Goal: Download file/media

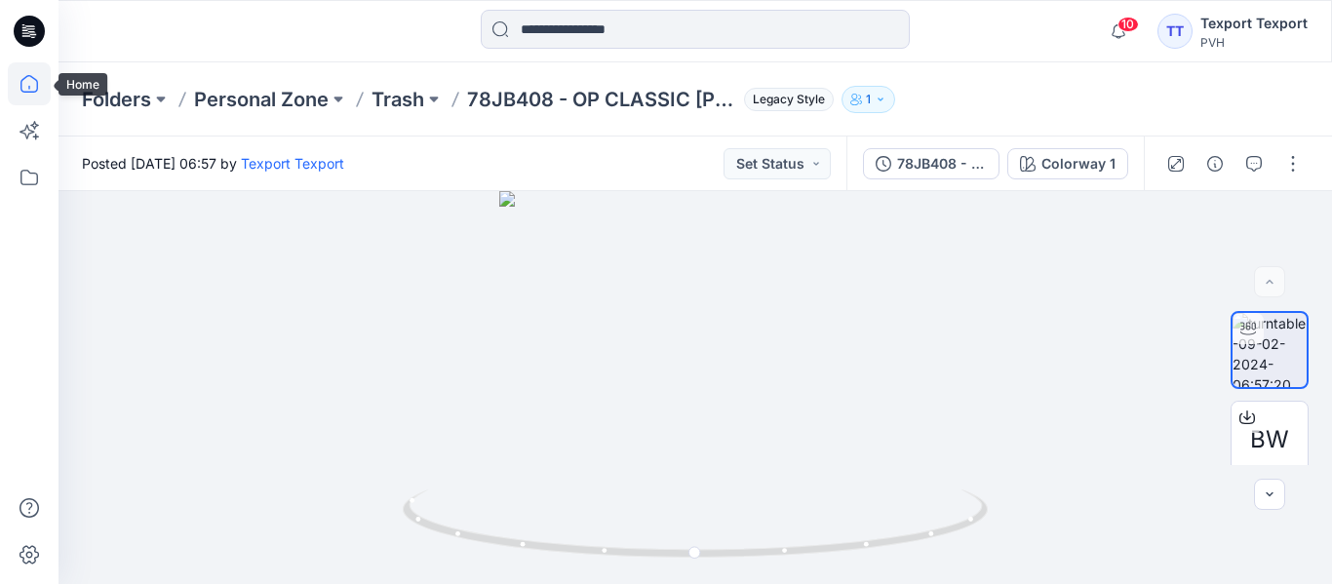
click at [46, 78] on icon at bounding box center [29, 83] width 43 height 43
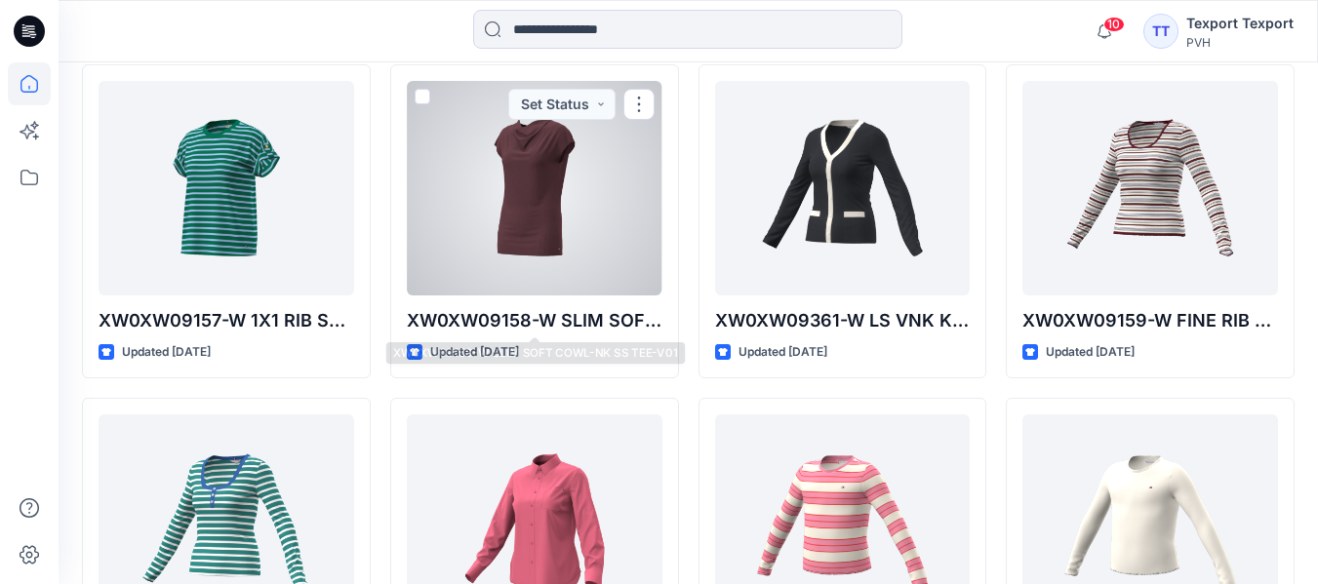
scroll to position [585, 0]
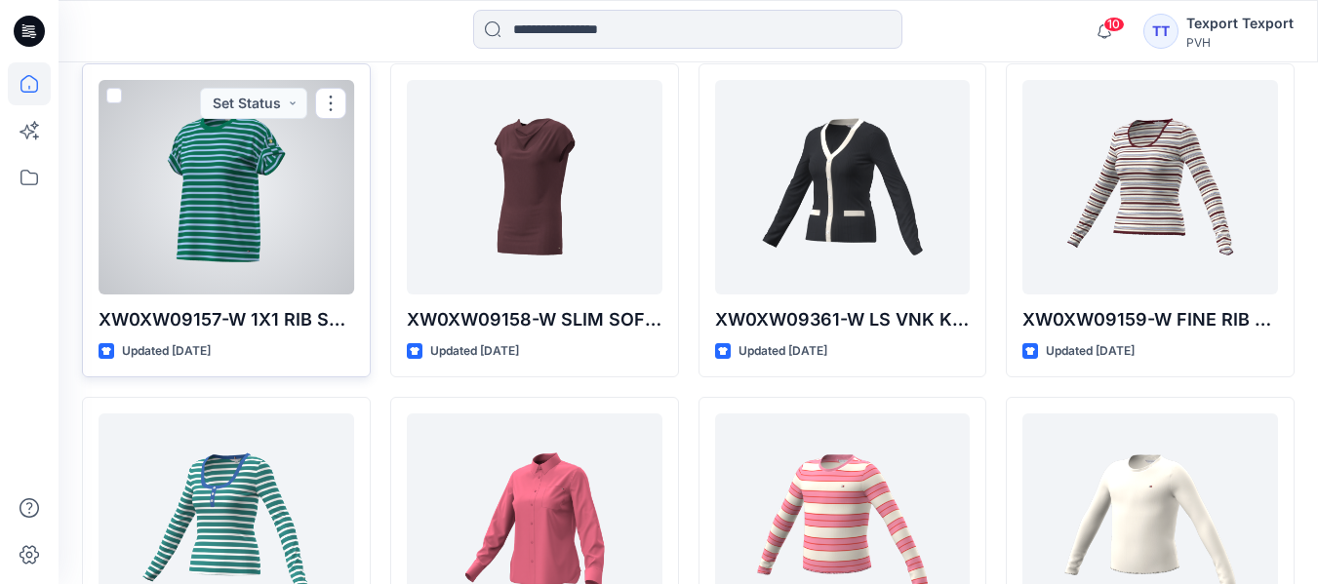
click at [259, 248] on div at bounding box center [227, 187] width 256 height 215
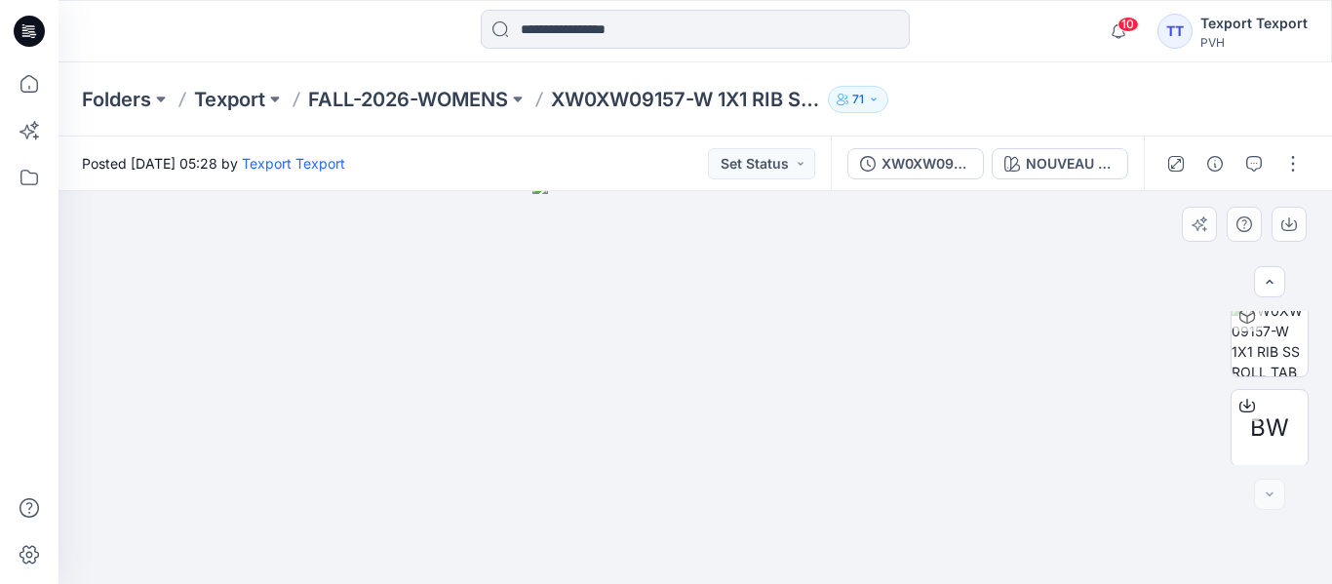
scroll to position [103, 0]
click at [1250, 422] on span "BW" at bounding box center [1269, 426] width 39 height 35
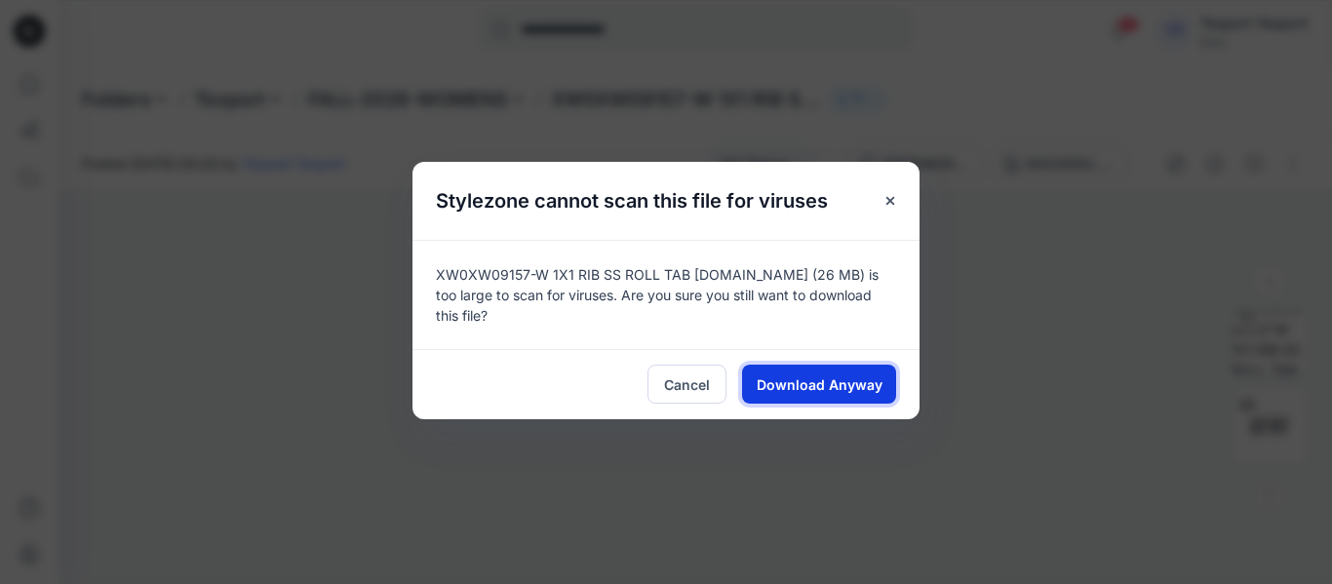
click at [830, 395] on button "Download Anyway" at bounding box center [819, 384] width 154 height 39
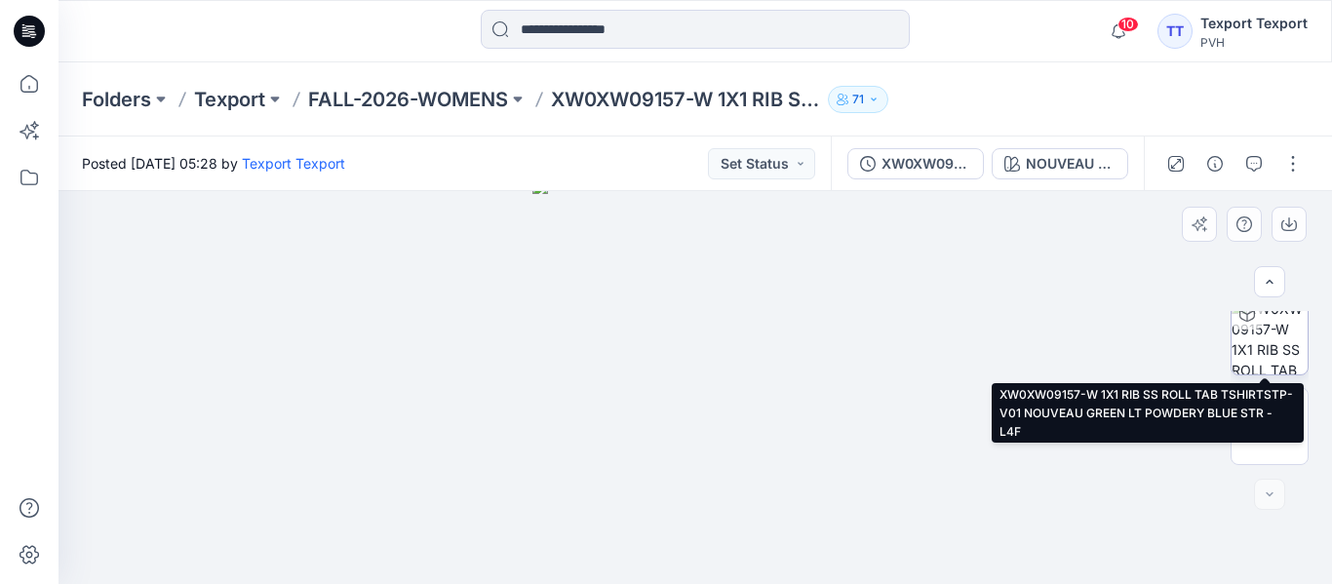
click at [1260, 347] on img at bounding box center [1270, 336] width 76 height 76
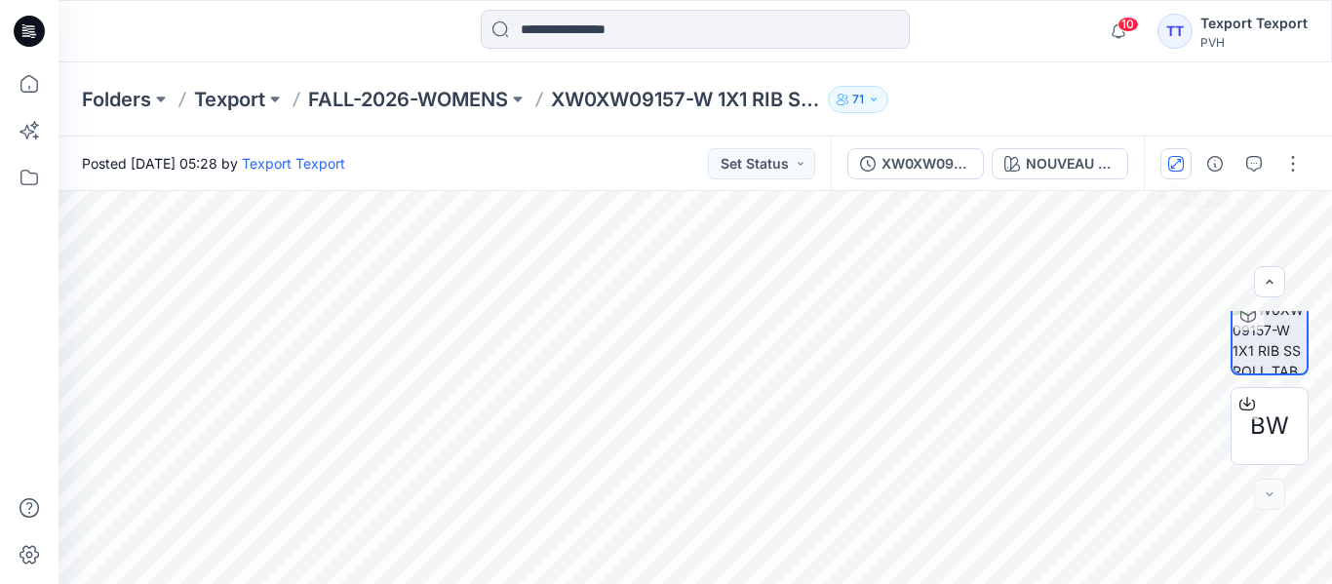
click at [1178, 170] on icon "button" at bounding box center [1177, 164] width 16 height 16
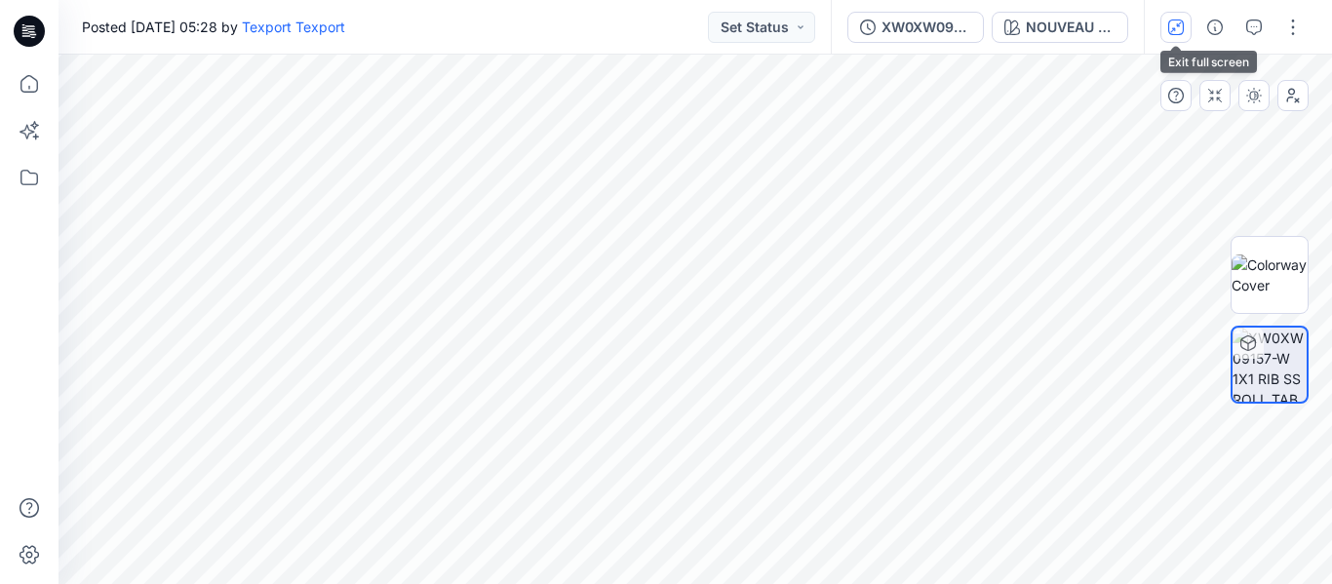
scroll to position [0, 0]
click at [1174, 31] on icon "button" at bounding box center [1177, 28] width 16 height 16
